Goal: Task Accomplishment & Management: Use online tool/utility

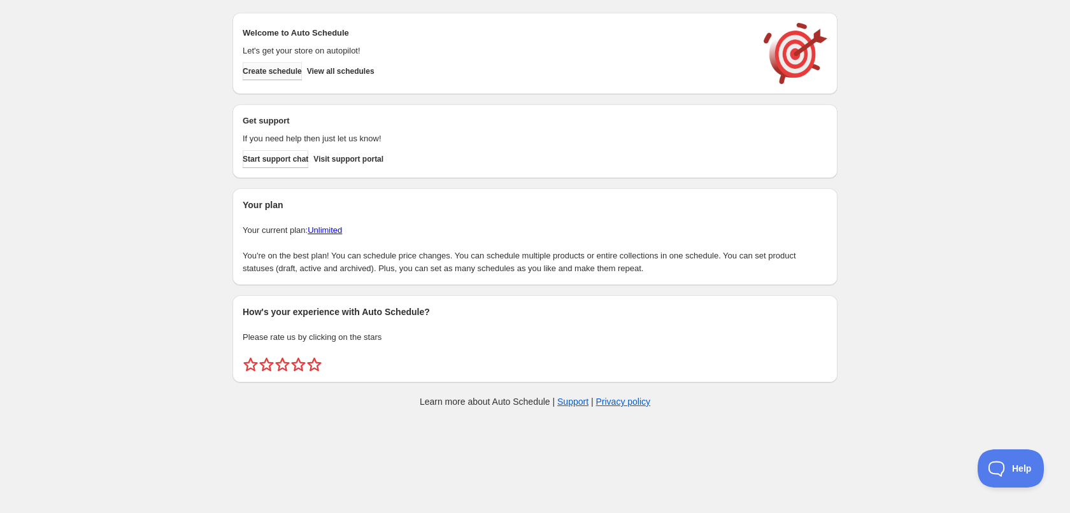
click at [296, 73] on span "Create schedule" at bounding box center [272, 71] width 59 height 10
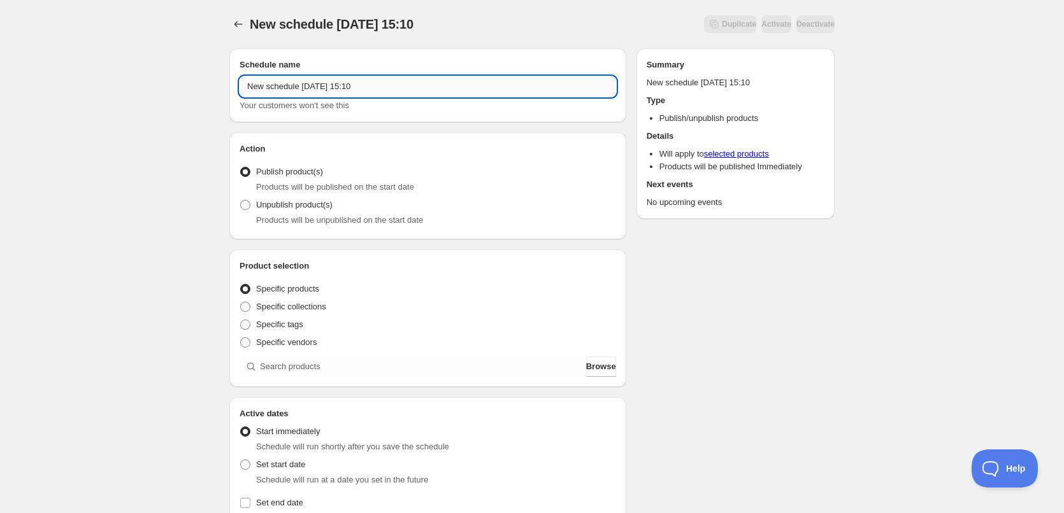
click at [373, 92] on input "New schedule [DATE] 15:10" at bounding box center [428, 86] width 377 height 20
type input "[DATE]"
click at [168, 122] on div "[DATE]. This page is ready [DATE] Duplicate Activate Deactivate More actions Du…" at bounding box center [532, 485] width 1064 height 971
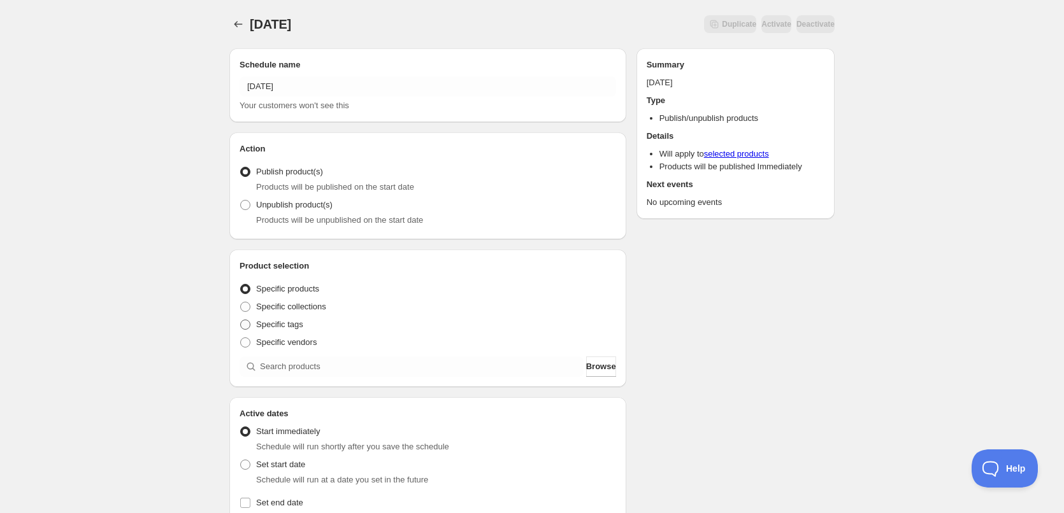
click at [248, 324] on span at bounding box center [245, 325] width 10 height 10
click at [241, 320] on input "Specific tags" at bounding box center [240, 320] width 1 height 1
radio input "true"
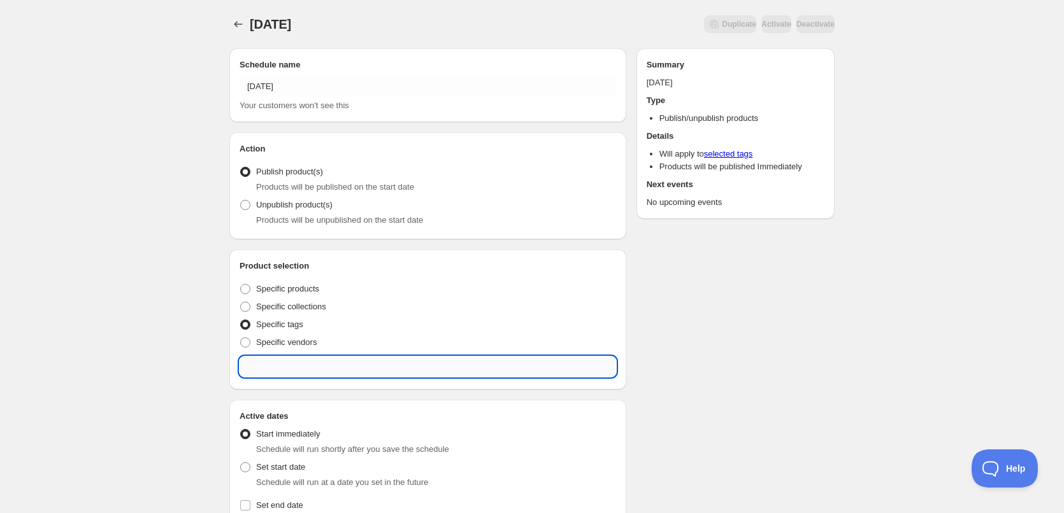
click at [273, 359] on input "text" at bounding box center [428, 367] width 377 height 20
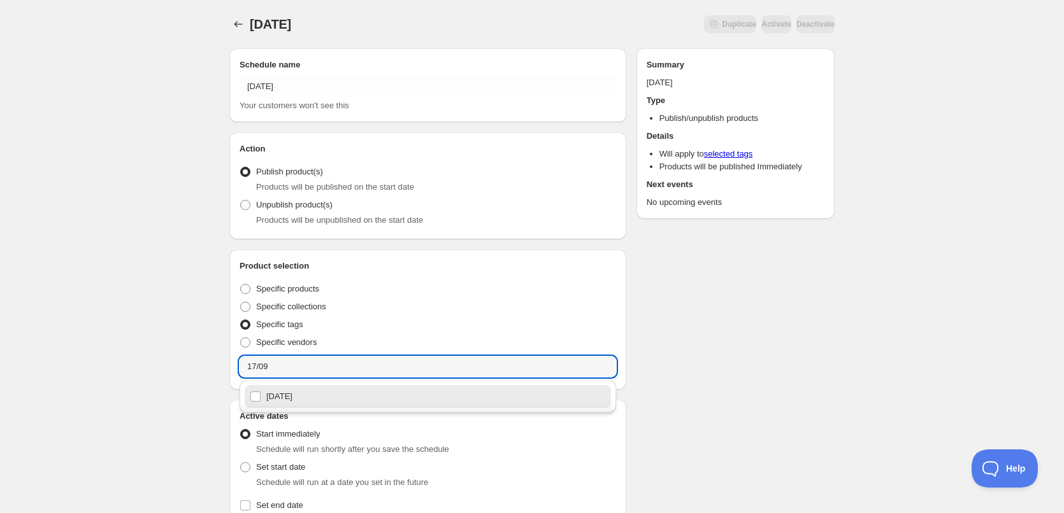
click at [292, 395] on div "[DATE]" at bounding box center [428, 397] width 356 height 18
type input "[DATE]"
checkbox input "true"
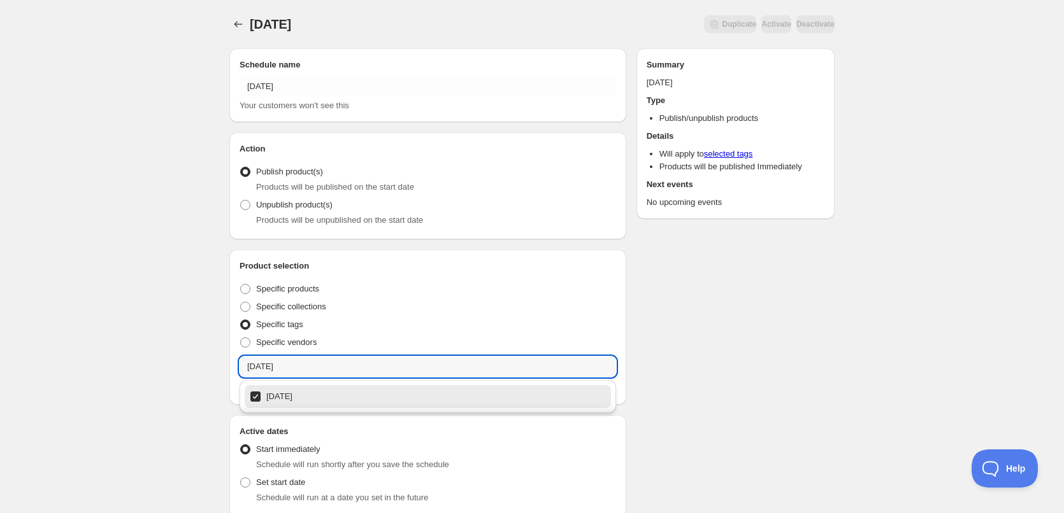
type input "[DATE]"
click at [174, 359] on div "[DATE]. This page is ready [DATE] Duplicate Activate Deactivate More actions Du…" at bounding box center [532, 494] width 1064 height 989
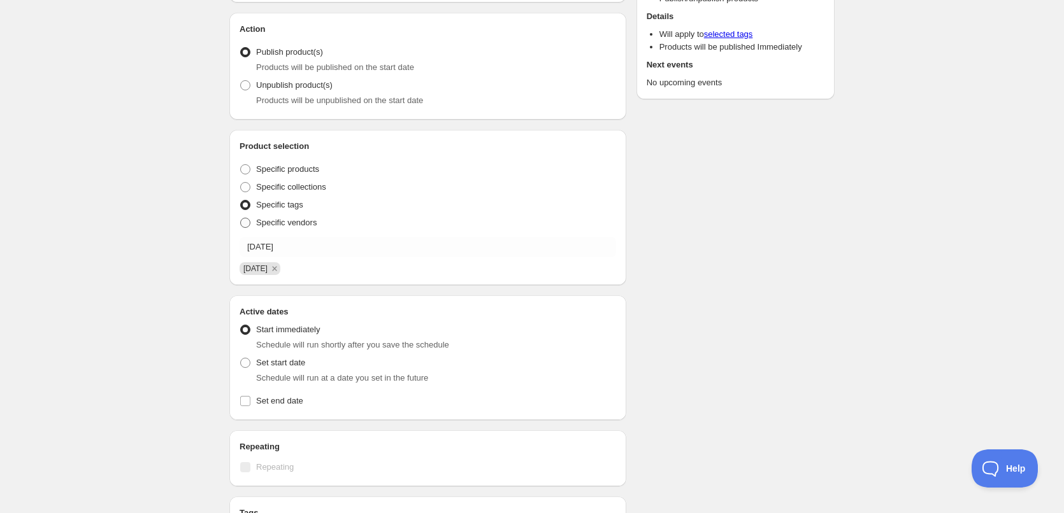
scroll to position [255, 0]
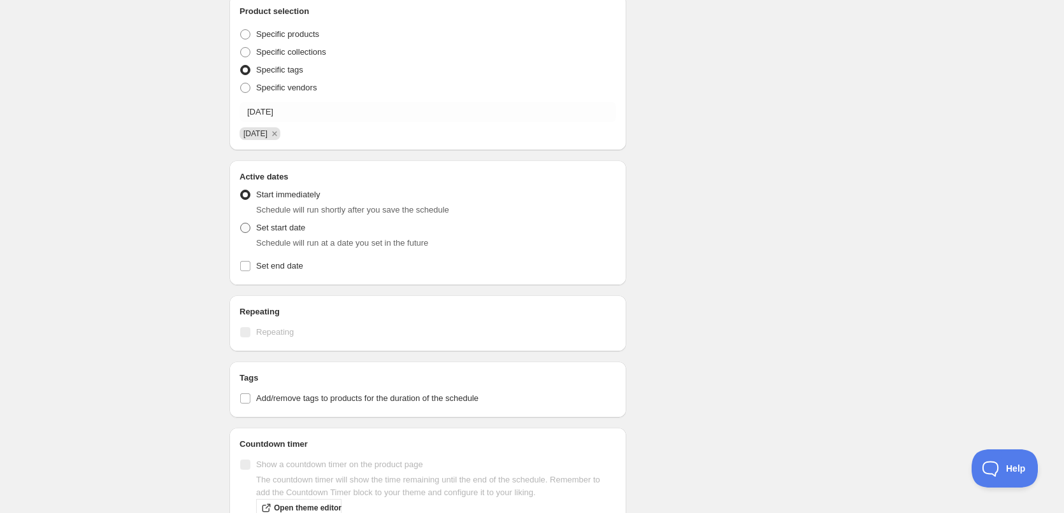
click at [249, 230] on span at bounding box center [245, 228] width 10 height 10
click at [241, 224] on input "Set start date" at bounding box center [240, 223] width 1 height 1
radio input "true"
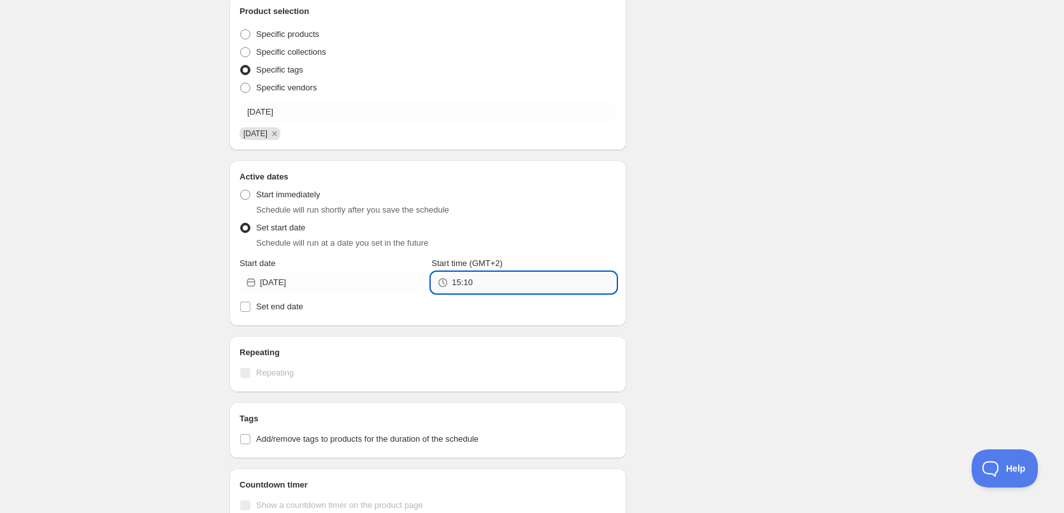
click at [506, 282] on input "15:10" at bounding box center [534, 283] width 164 height 20
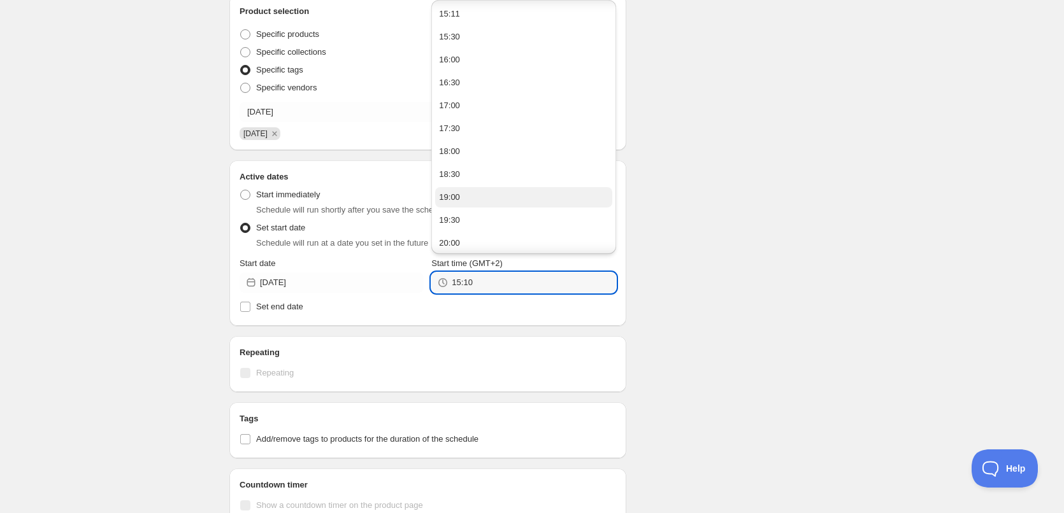
scroll to position [164, 0]
click at [469, 181] on button "22:00" at bounding box center [523, 171] width 176 height 20
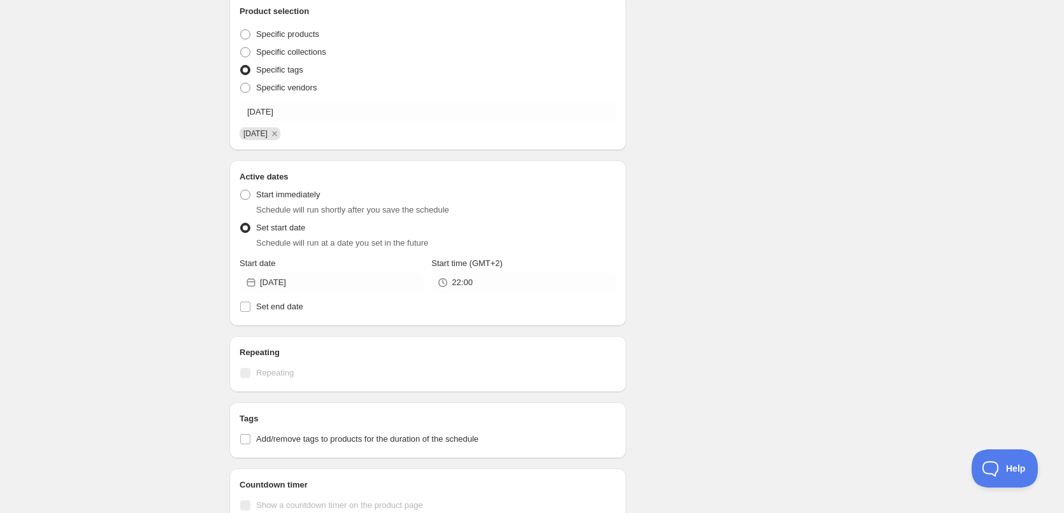
type input "22:00"
click at [733, 224] on div "Schedule name [DATE] Your customers won't see this Action Action Publish produc…" at bounding box center [526, 266] width 615 height 966
click at [240, 306] on span at bounding box center [245, 306] width 11 height 11
click at [240, 306] on input "Set end date" at bounding box center [245, 307] width 10 height 10
checkbox input "true"
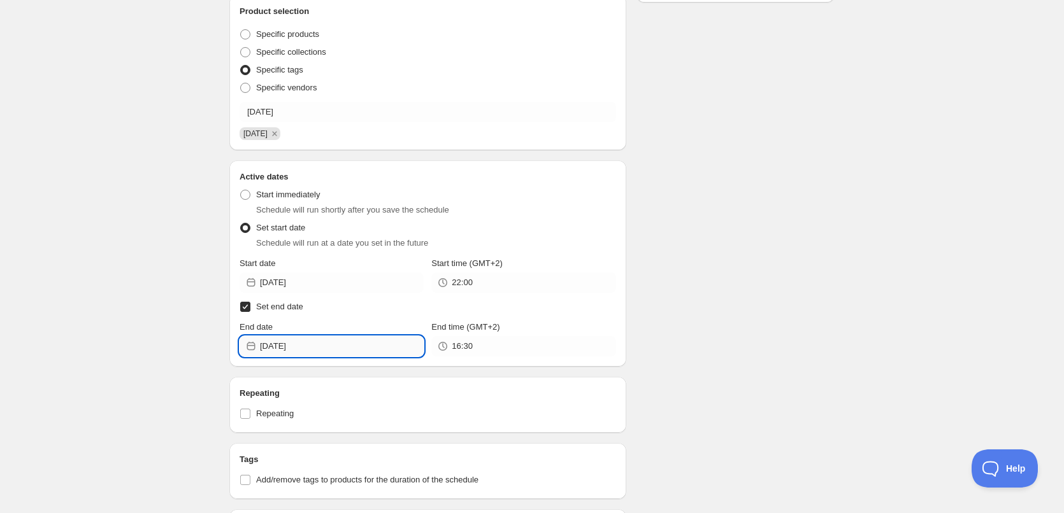
click at [341, 345] on input "[DATE]" at bounding box center [342, 346] width 164 height 20
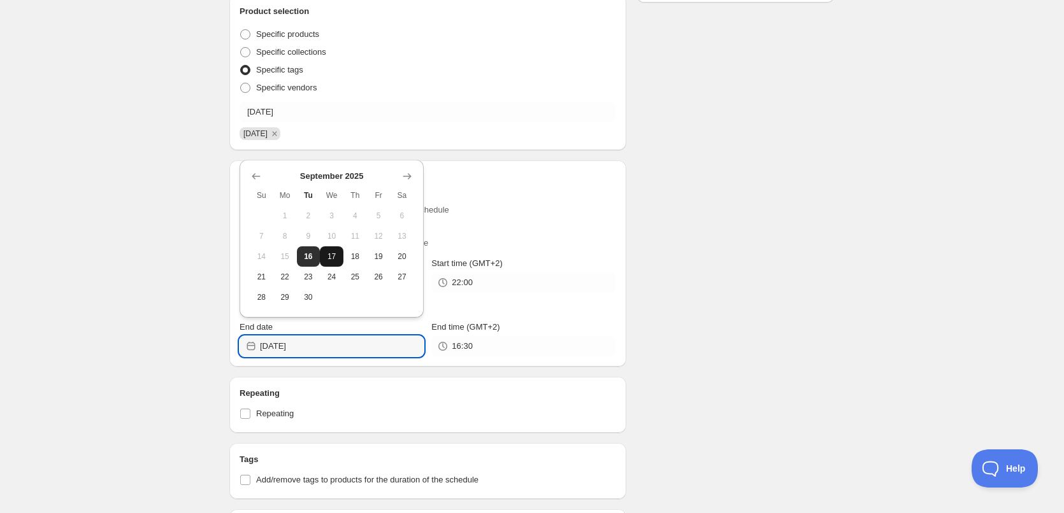
click at [329, 260] on span "17" at bounding box center [331, 257] width 13 height 10
type input "[DATE]"
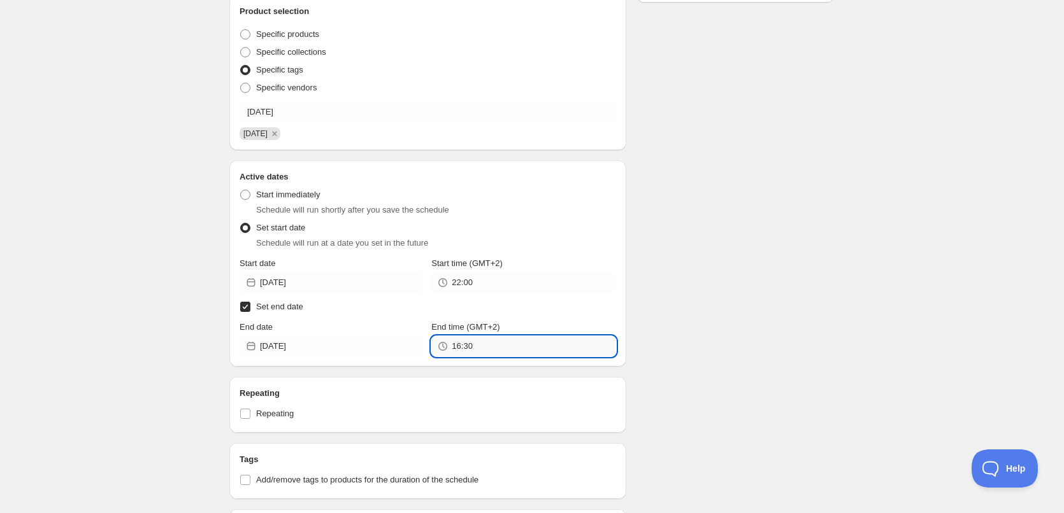
click at [521, 345] on input "16:30" at bounding box center [534, 346] width 164 height 20
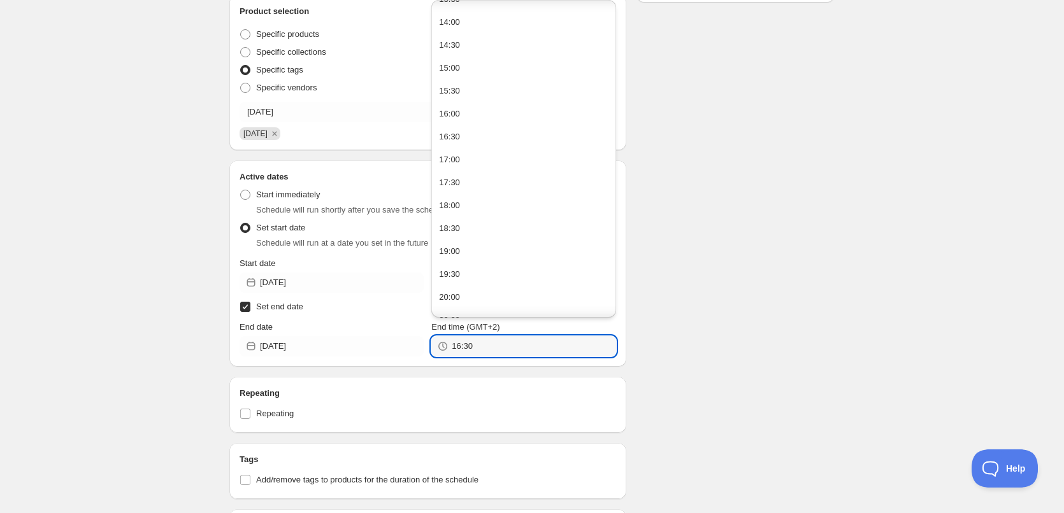
scroll to position [764, 0]
click at [470, 256] on button "22:00" at bounding box center [523, 258] width 176 height 20
click at [468, 345] on input "22:00" at bounding box center [534, 346] width 164 height 20
type input "22:10"
click at [804, 373] on div "Schedule name [DATE] Your customers won't see this Action Action Publish produc…" at bounding box center [526, 317] width 615 height 1068
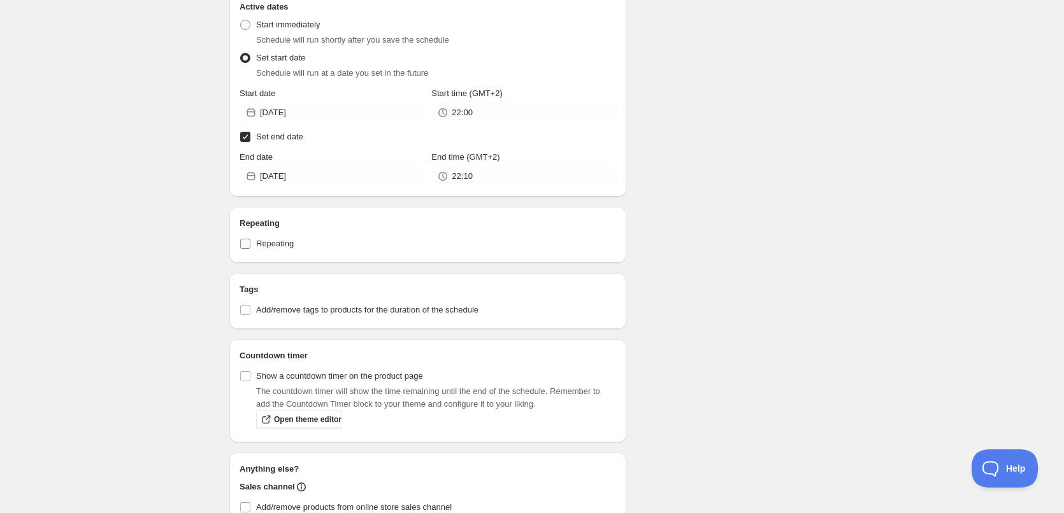
scroll to position [617, 0]
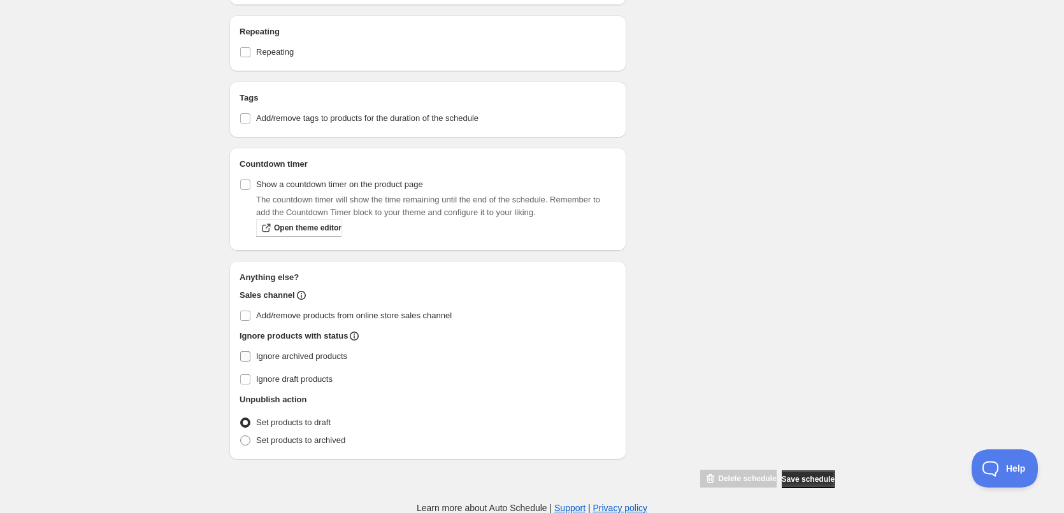
click at [247, 357] on input "Ignore archived products" at bounding box center [245, 357] width 10 height 10
checkbox input "true"
click at [248, 438] on span at bounding box center [245, 441] width 10 height 10
click at [241, 436] on input "Set products to archived" at bounding box center [240, 436] width 1 height 1
radio input "true"
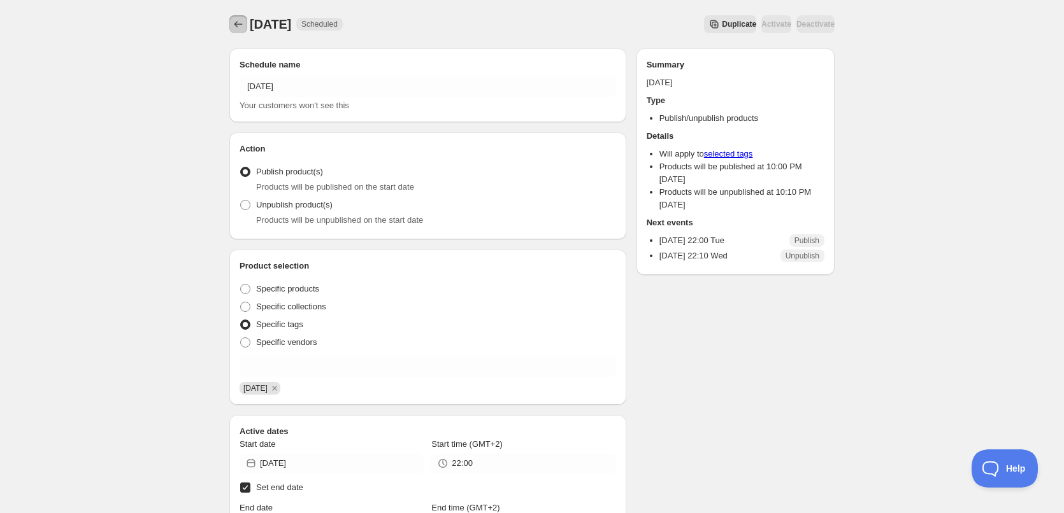
click at [236, 25] on icon "Schedules" at bounding box center [238, 24] width 8 height 6
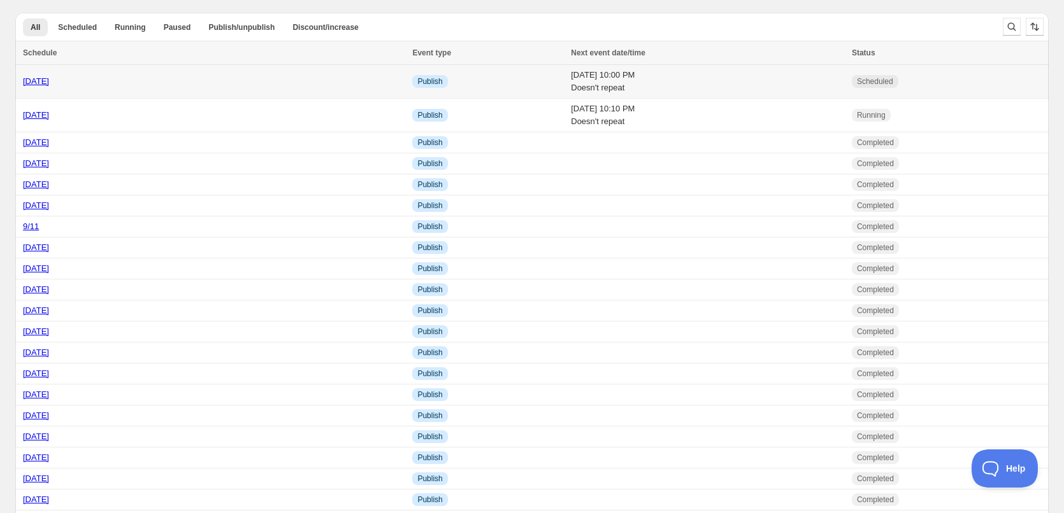
click at [338, 85] on div "[DATE]" at bounding box center [214, 81] width 382 height 13
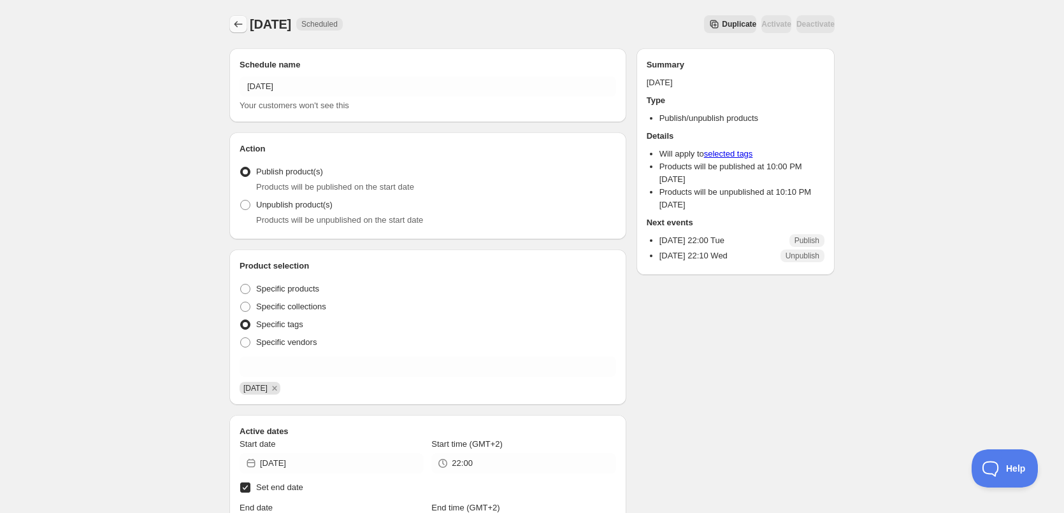
click at [234, 19] on icon "Schedules" at bounding box center [238, 24] width 13 height 13
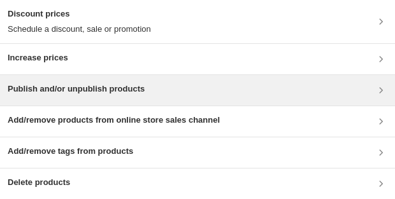
click at [116, 89] on h3 "Publish and/or unpublish products" at bounding box center [76, 89] width 137 height 13
